Goal: Task Accomplishment & Management: Use online tool/utility

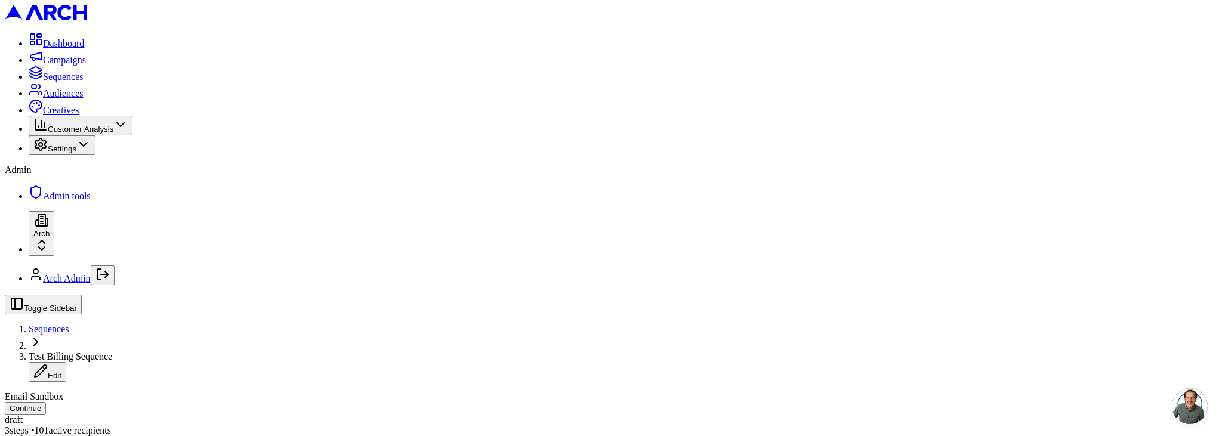
click at [46, 402] on button "Continue" at bounding box center [25, 408] width 41 height 13
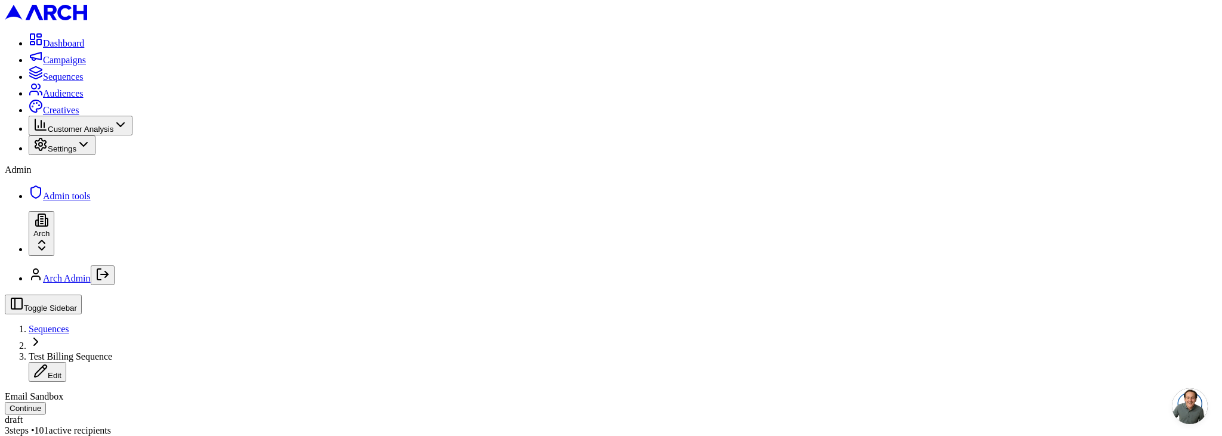
scroll to position [449, 0]
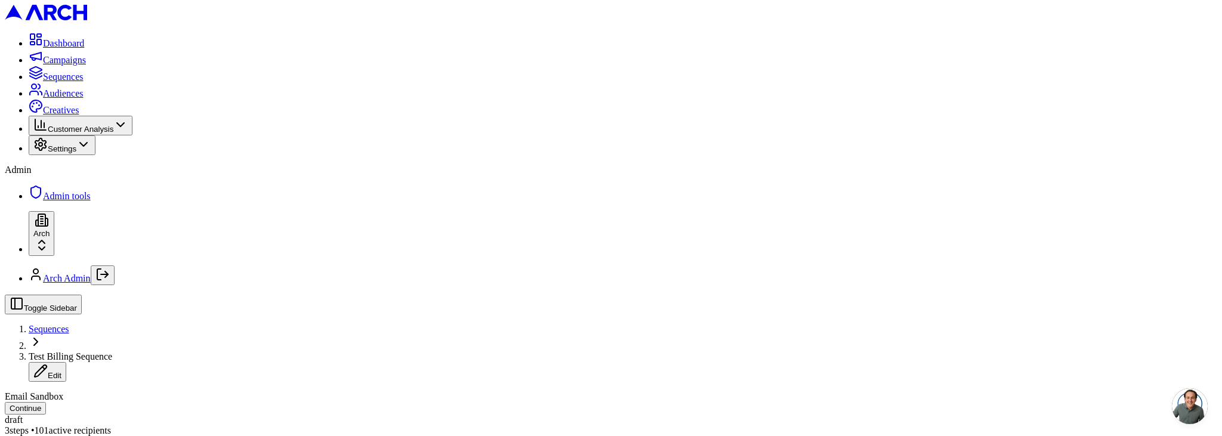
click at [62, 115] on span "Creatives" at bounding box center [61, 110] width 36 height 10
